Goal: Information Seeking & Learning: Learn about a topic

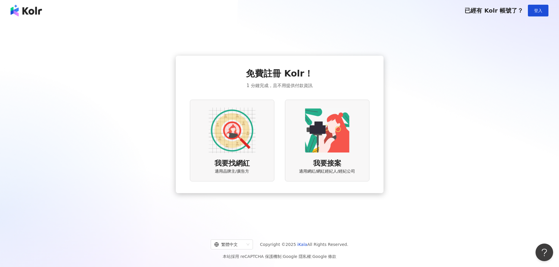
click at [220, 133] on img at bounding box center [232, 130] width 47 height 47
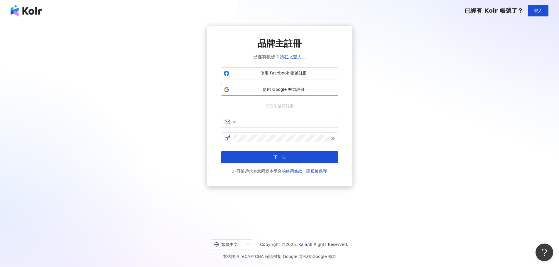
click at [286, 91] on span "使用 Google 帳號註冊" at bounding box center [284, 90] width 104 height 6
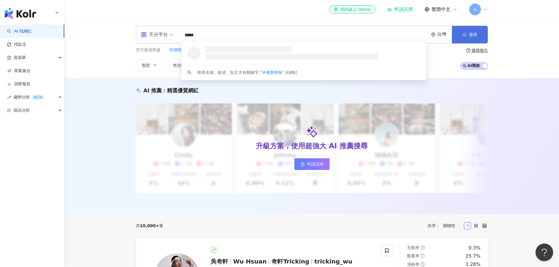
click at [468, 31] on button "搜尋" at bounding box center [470, 35] width 36 height 18
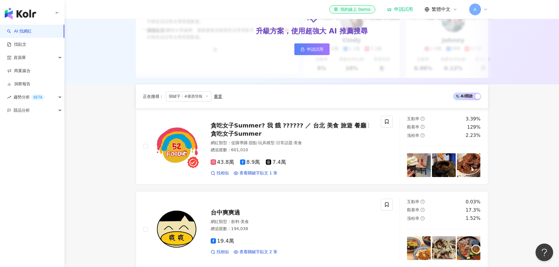
scroll to position [88, 0]
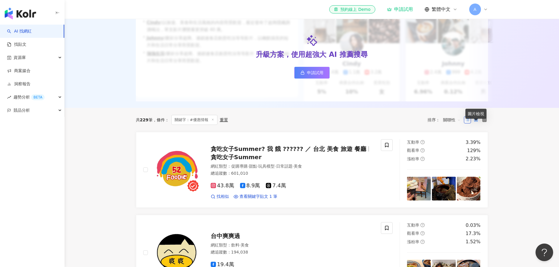
click at [474, 119] on rect at bounding box center [474, 118] width 1 height 1
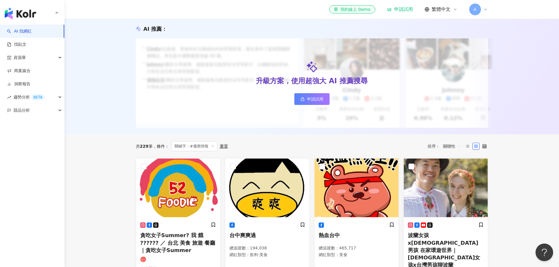
scroll to position [0, 0]
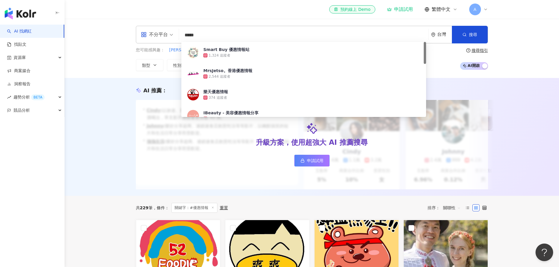
drag, startPoint x: 208, startPoint y: 37, endPoint x: 132, endPoint y: 36, distance: 76.3
click at [132, 36] on div "不分平台 ***** 台灣 搜尋 bbe4297f-fa23-4bfc-add9-447e433e93eb Smart Buy 優惠情報站 1,324 追蹤者…" at bounding box center [311, 48] width 375 height 45
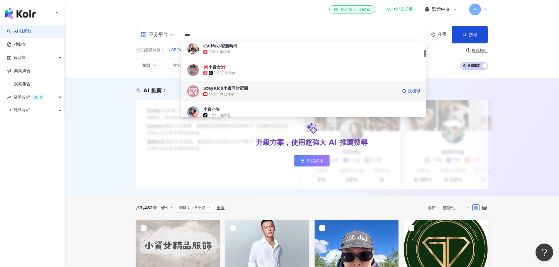
scroll to position [117, 0]
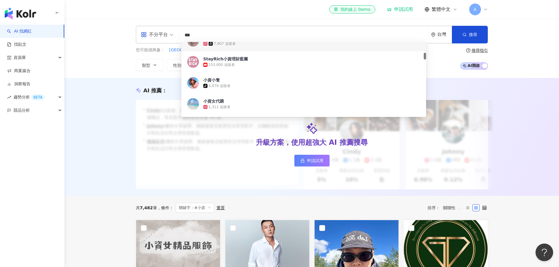
drag, startPoint x: 205, startPoint y: 36, endPoint x: 158, endPoint y: 23, distance: 49.0
click at [156, 25] on div "不分平台 *** 台灣 搜尋 19a10871-018b-41dc-a3d9-a0819351f833 32d2004d-7658-4d45-a8a4-501…" at bounding box center [312, 48] width 494 height 59
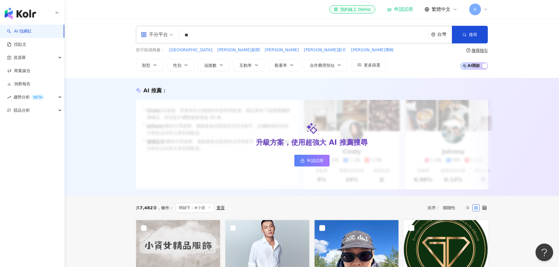
click at [253, 33] on input "**" at bounding box center [303, 35] width 245 height 11
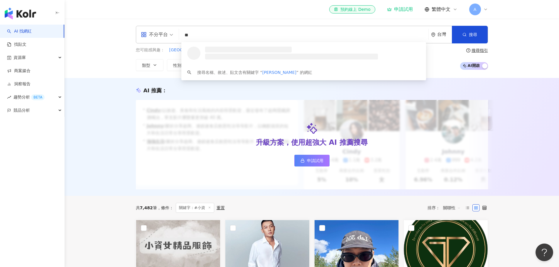
click at [253, 33] on input "**" at bounding box center [303, 35] width 245 height 11
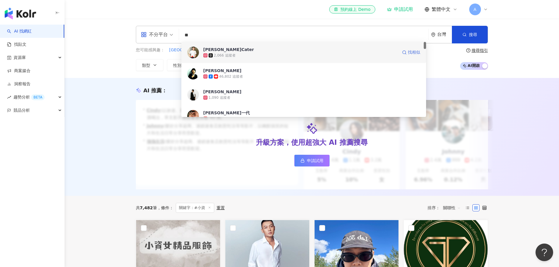
click at [409, 52] on span "找相似" at bounding box center [414, 53] width 12 height 6
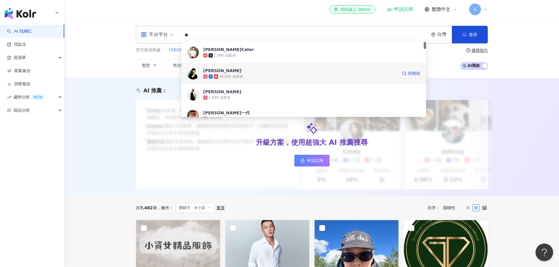
scroll to position [29, 0]
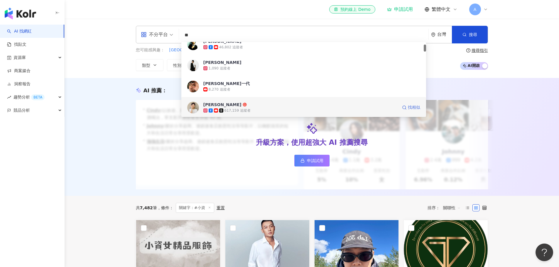
click at [408, 107] on span "找相似" at bounding box center [414, 108] width 12 height 6
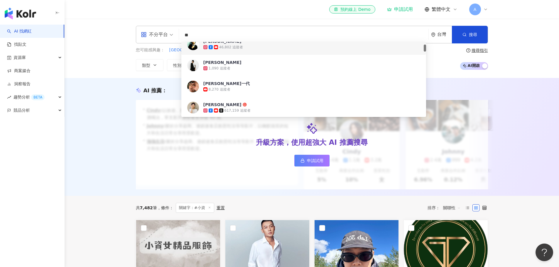
type input "*"
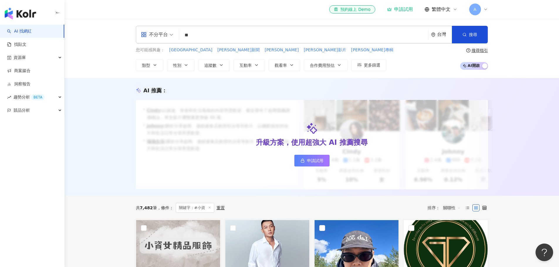
type input "**"
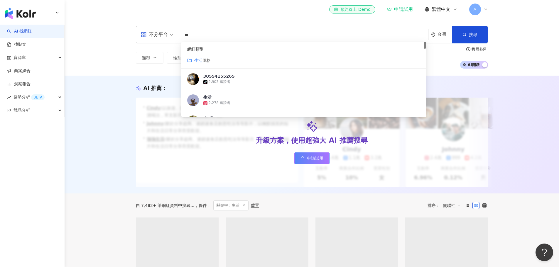
click at [216, 58] on div "生活 風格" at bounding box center [303, 60] width 233 height 6
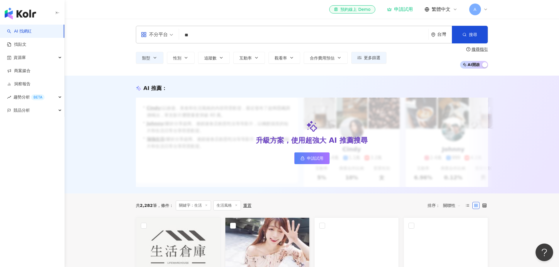
scroll to position [59, 0]
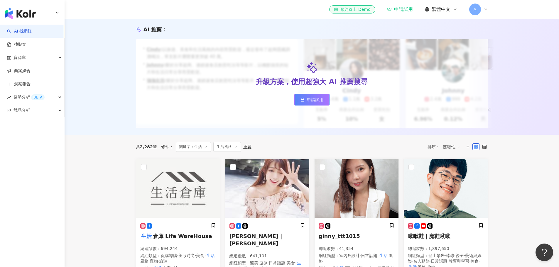
click at [207, 148] on icon at bounding box center [206, 146] width 3 height 3
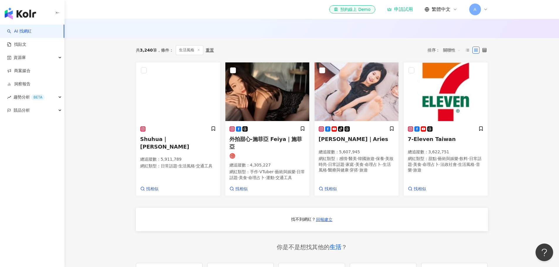
scroll to position [323, 0]
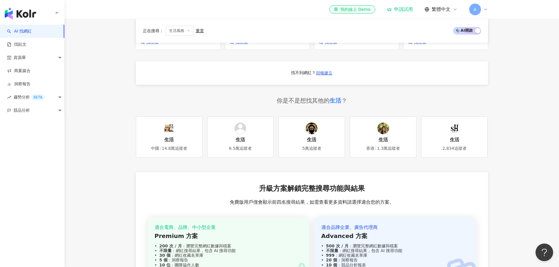
drag, startPoint x: 228, startPoint y: 166, endPoint x: 301, endPoint y: 165, distance: 72.5
click at [301, 165] on div "Shuhua｜葉舒華 總追蹤數 ： 5,911,789 網紅類型 ： 日常話題 · 生活風格 · 交通工具 找相似 外拍甜心-施菲亞 Feiya｜施菲亞 總追…" at bounding box center [312, 44] width 352 height 257
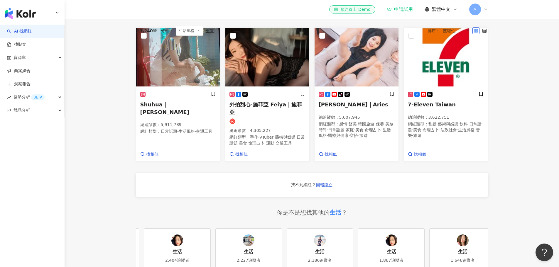
scroll to position [0, 0]
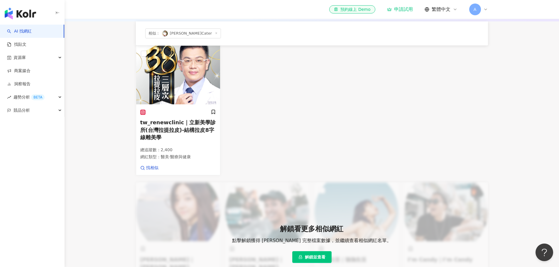
scroll to position [189, 0]
